Goal: Transaction & Acquisition: Purchase product/service

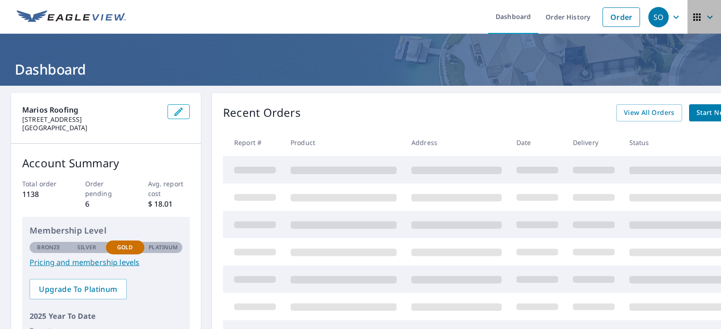
click at [693, 19] on icon "button" at bounding box center [696, 16] width 7 height 7
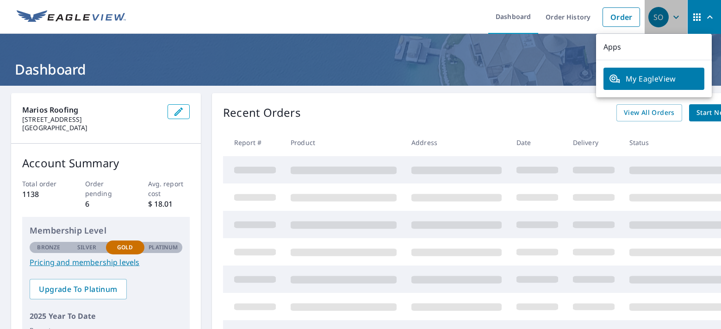
click at [674, 15] on icon "button" at bounding box center [676, 17] width 11 height 11
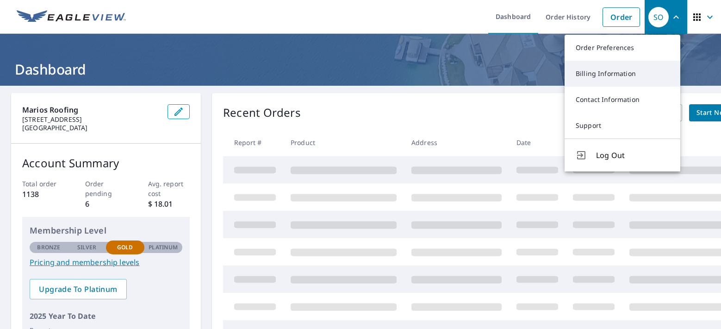
click at [609, 70] on link "Billing Information" at bounding box center [623, 74] width 116 height 26
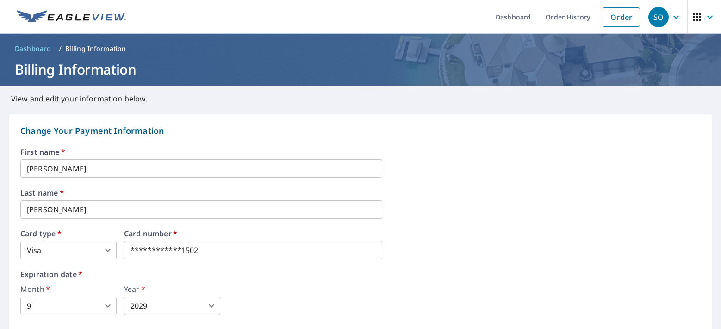
scroll to position [18, 0]
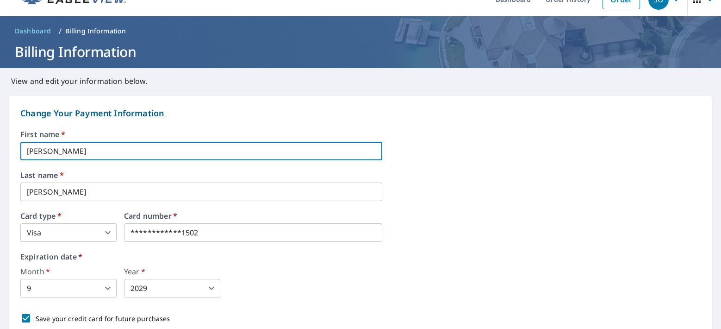
drag, startPoint x: 64, startPoint y: 156, endPoint x: -2, endPoint y: 153, distance: 65.8
type input "[PERSON_NAME]"
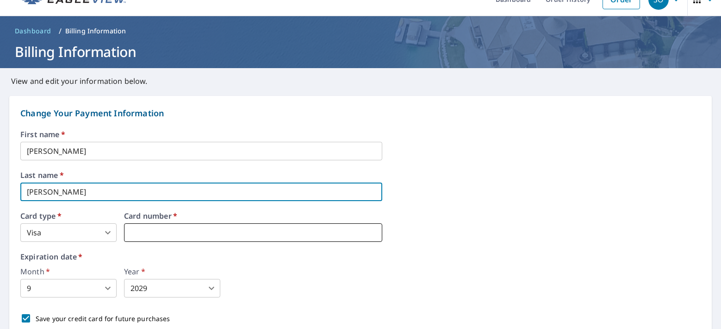
type input "[PERSON_NAME]"
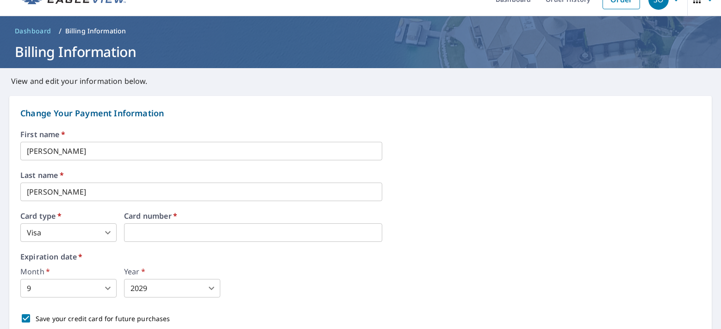
click at [75, 290] on body "SO SO Dashboard Order History Order SO Dashboard / Billing Information Billing …" at bounding box center [360, 164] width 721 height 329
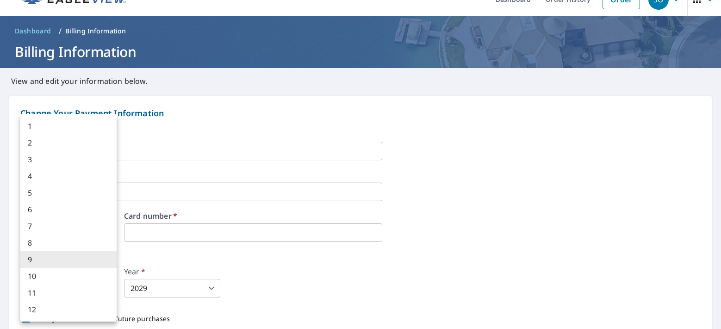
click at [38, 156] on li "3" at bounding box center [68, 159] width 96 height 17
type input "3"
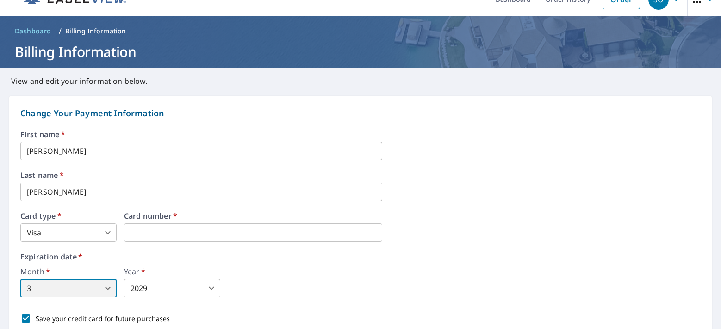
scroll to position [82, 0]
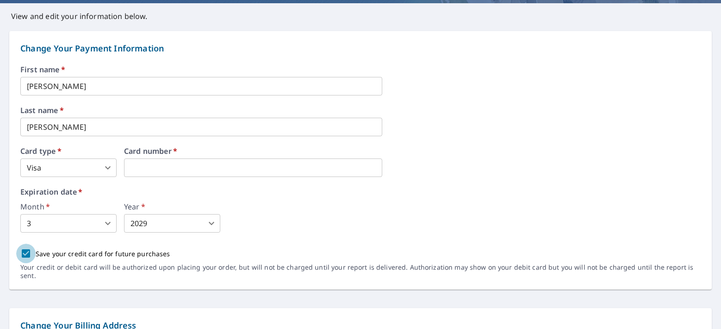
click at [33, 254] on input "Save your credit card for future purchases" at bounding box center [25, 252] width 19 height 19
checkbox input "false"
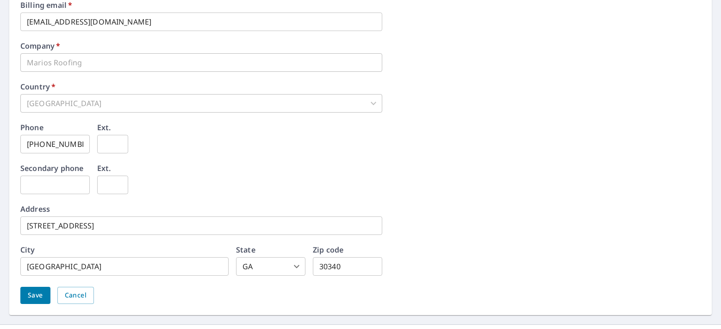
scroll to position [448, 0]
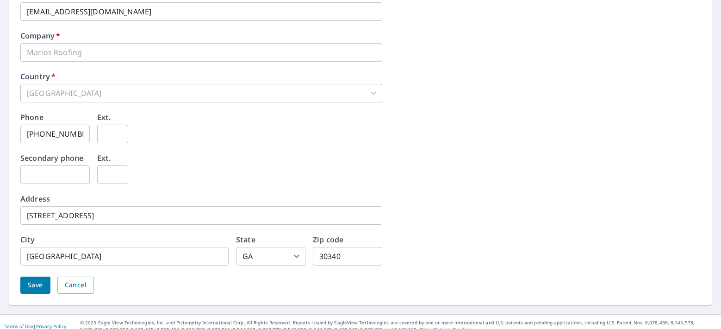
click at [39, 276] on button "Save" at bounding box center [35, 284] width 30 height 17
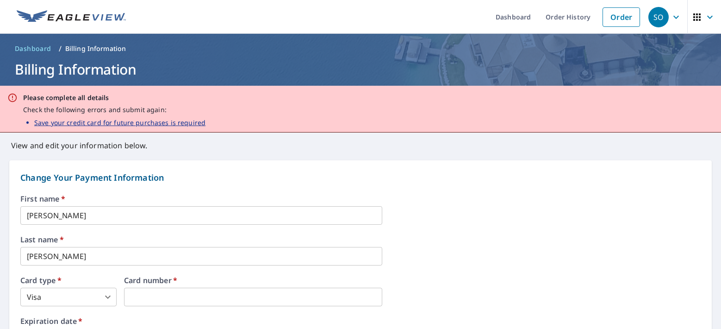
scroll to position [87, 0]
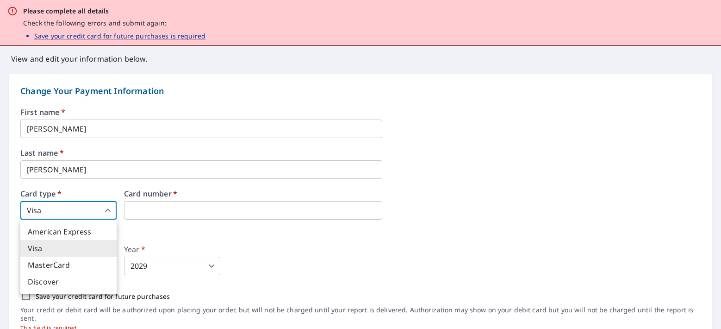
click at [79, 213] on body "SO SO Dashboard Order History Order SO Dashboard / Billing Information Billing …" at bounding box center [360, 164] width 721 height 329
click at [62, 264] on li "MasterCard" at bounding box center [68, 264] width 96 height 17
type input "3"
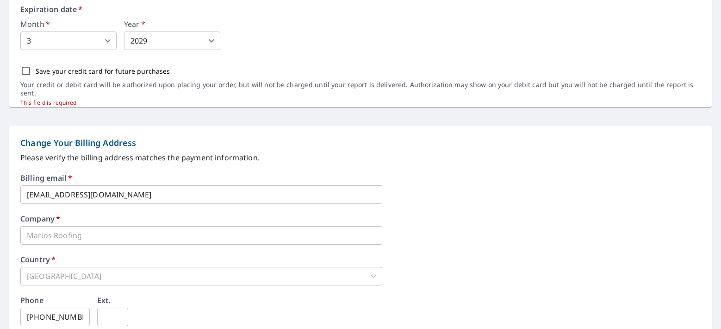
scroll to position [243, 0]
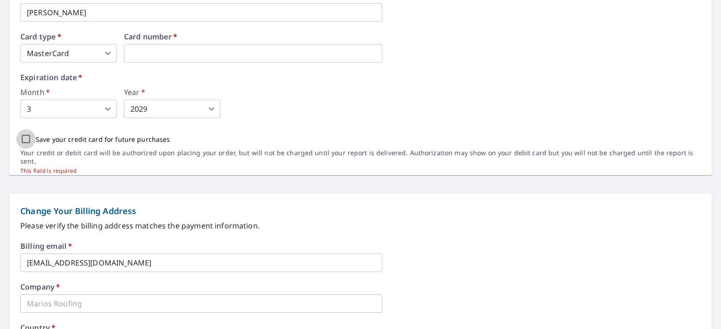
click at [21, 136] on input "Save your credit card for future purchases" at bounding box center [25, 138] width 19 height 19
checkbox input "true"
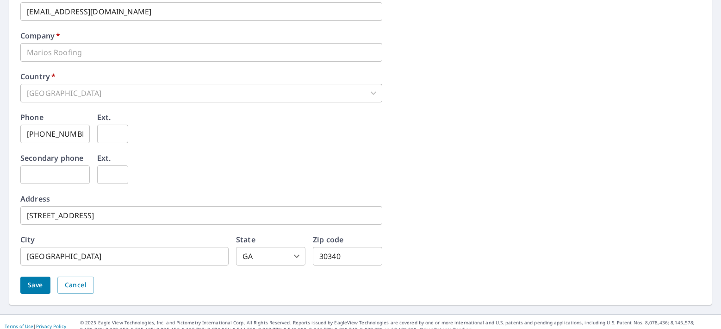
click at [46, 276] on button "Save" at bounding box center [35, 284] width 30 height 17
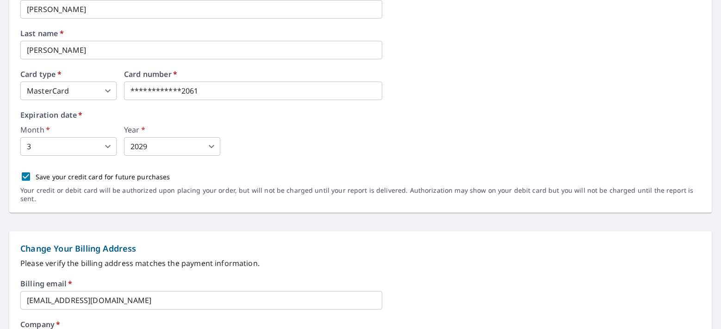
scroll to position [0, 0]
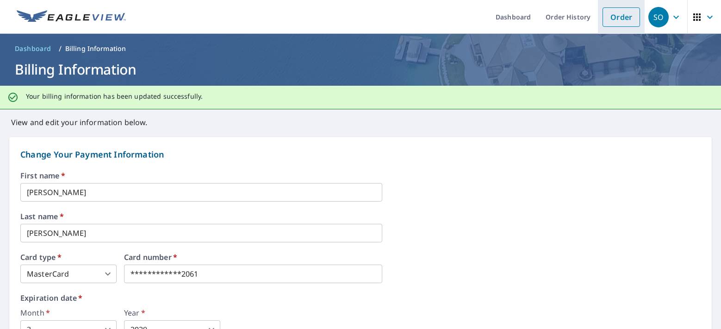
click at [603, 19] on link "Order" at bounding box center [621, 16] width 37 height 19
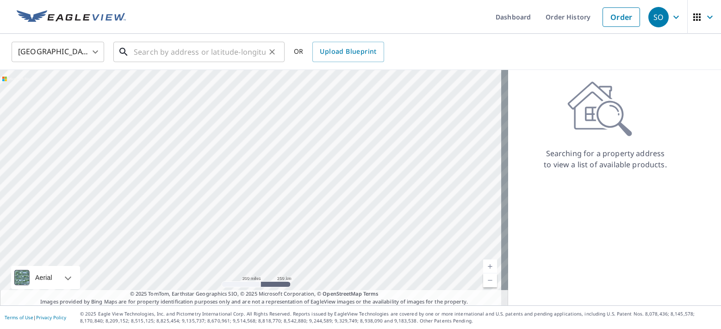
click at [215, 54] on input "text" at bounding box center [200, 52] width 132 height 26
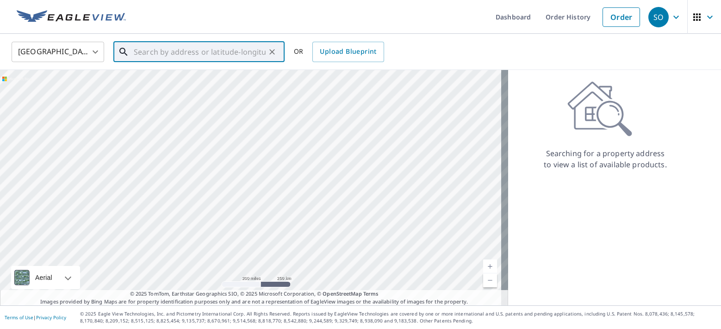
paste input "[STREET_ADDRESS]"
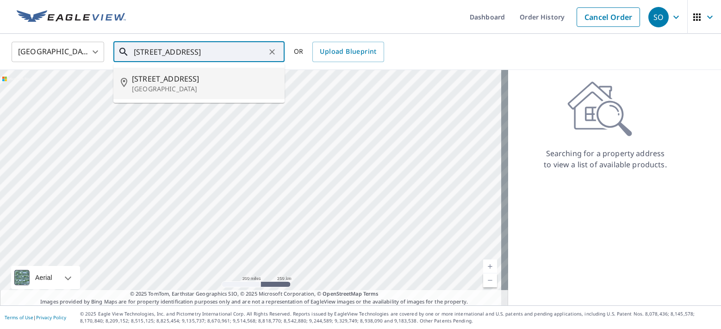
click at [206, 75] on span "[STREET_ADDRESS]" at bounding box center [204, 78] width 145 height 11
type input "[STREET_ADDRESS]"
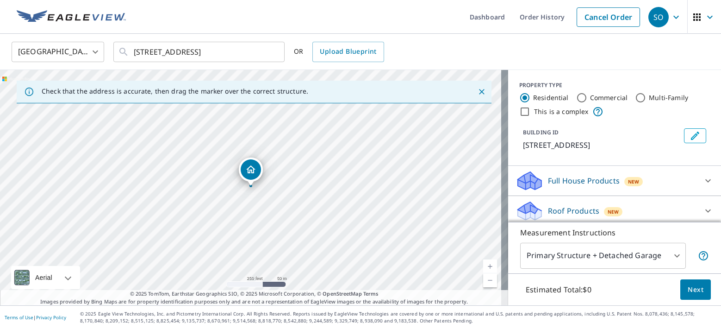
click at [580, 198] on div "Roof Products New Premium $24.25 - $75.5 QuickSquares™ $18 Gutter $13.75 Bid Pe…" at bounding box center [614, 211] width 213 height 30
click at [581, 202] on div "Roof Products New" at bounding box center [606, 211] width 181 height 22
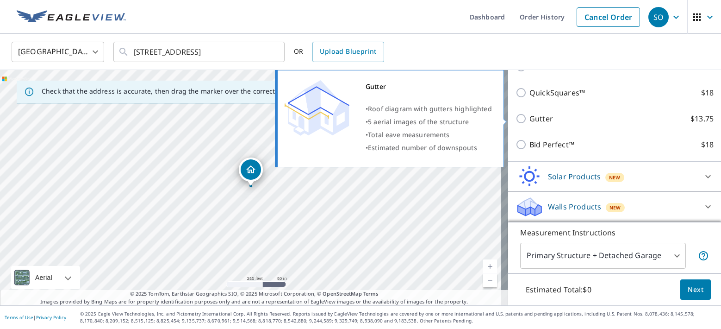
scroll to position [85, 0]
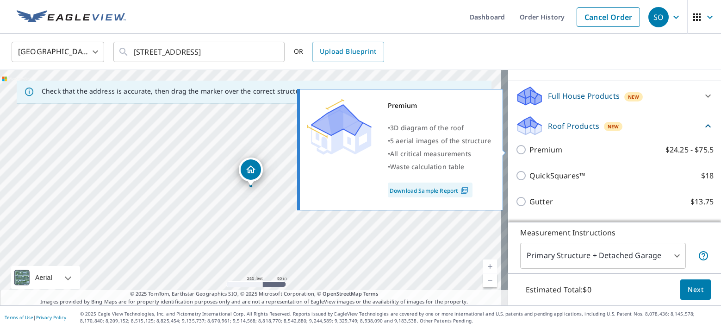
click at [536, 150] on p "Premium" at bounding box center [545, 149] width 33 height 11
click at [529, 150] on input "Premium $24.25 - $75.5" at bounding box center [523, 149] width 14 height 11
checkbox input "true"
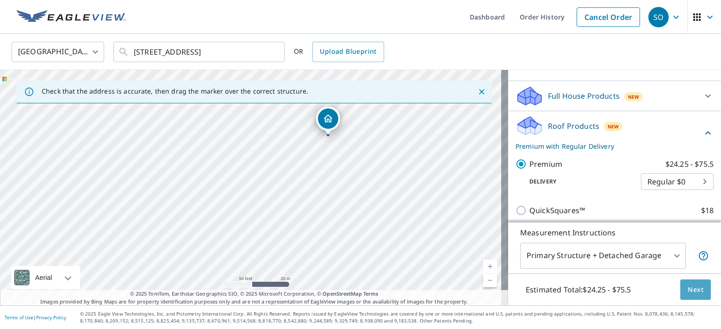
click at [680, 286] on button "Next" at bounding box center [695, 289] width 31 height 21
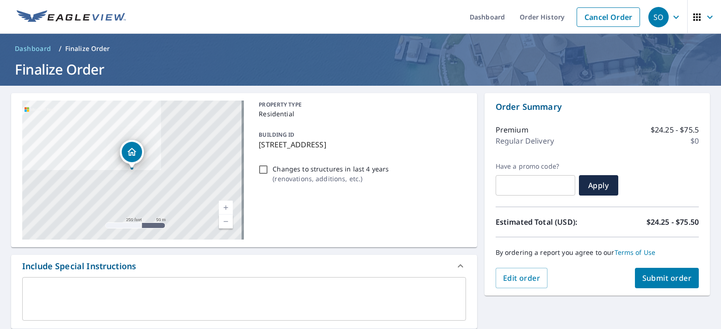
click at [642, 274] on span "Submit order" at bounding box center [667, 278] width 50 height 10
